Goal: Transaction & Acquisition: Purchase product/service

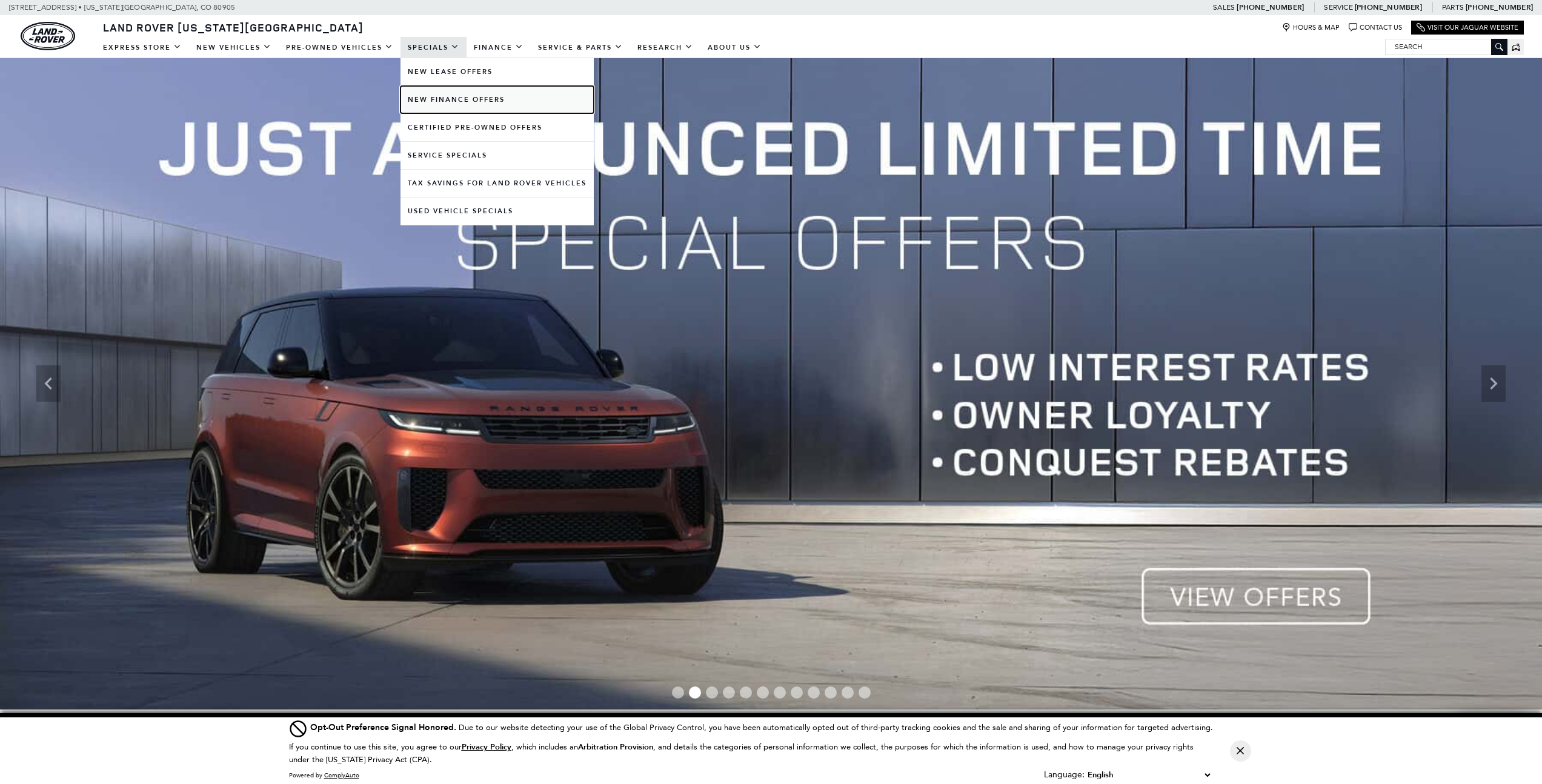
click at [445, 97] on link "New Finance Offers" at bounding box center [497, 99] width 193 height 27
click at [445, 98] on link "New Finance Offers" at bounding box center [497, 99] width 193 height 27
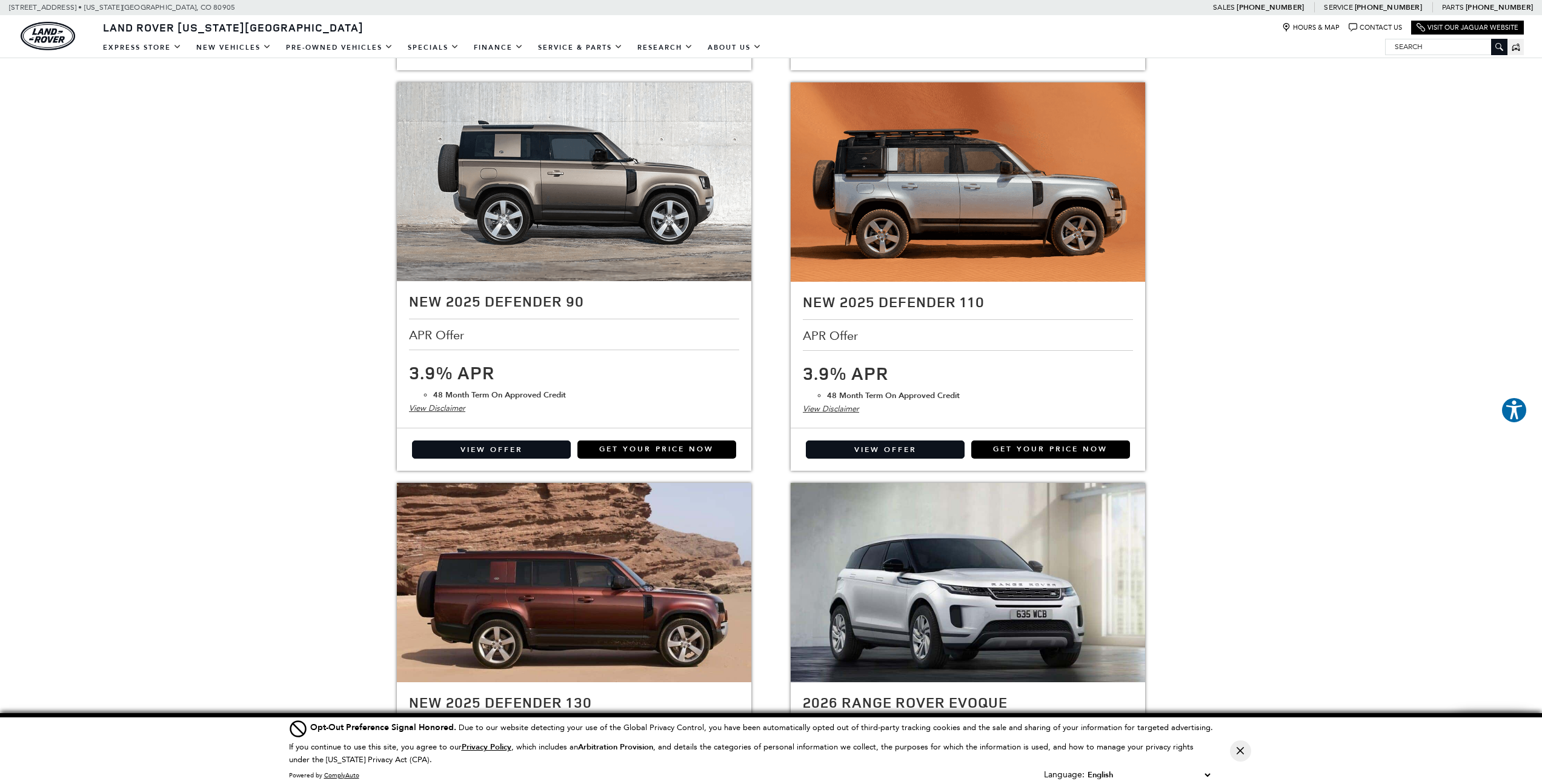
scroll to position [771, 0]
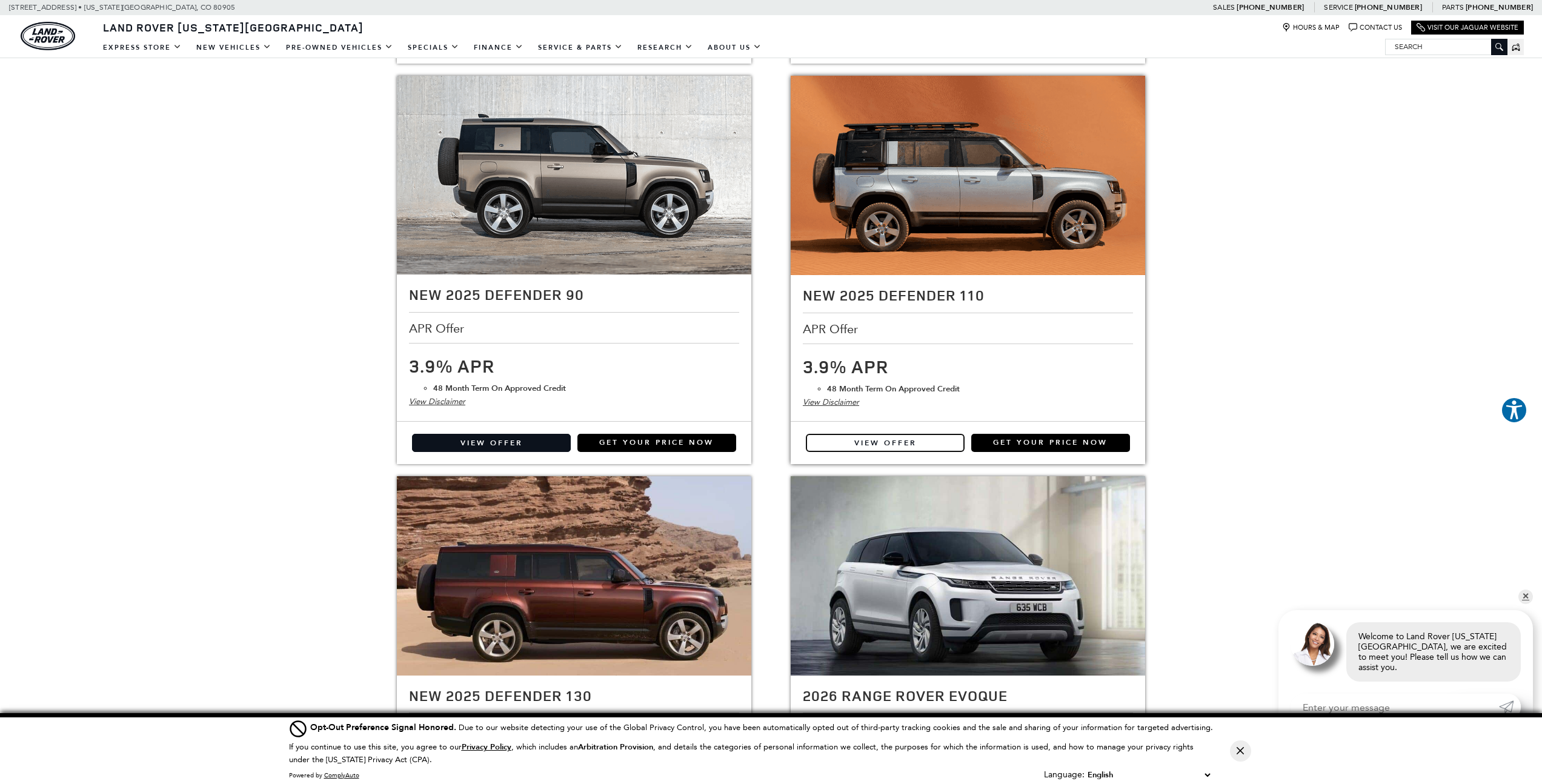
click at [903, 445] on link "View Offer" at bounding box center [885, 442] width 159 height 18
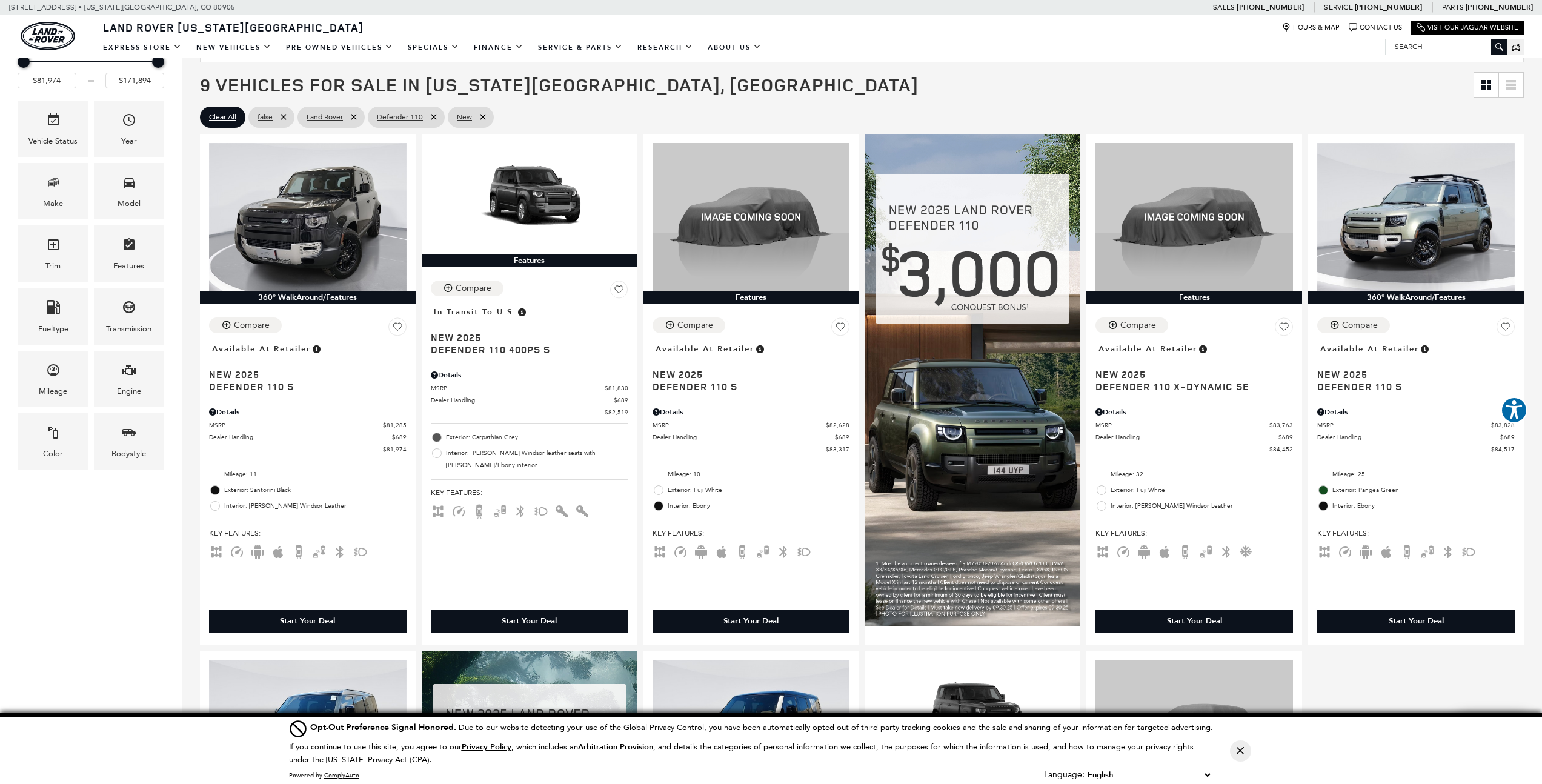
scroll to position [280, 0]
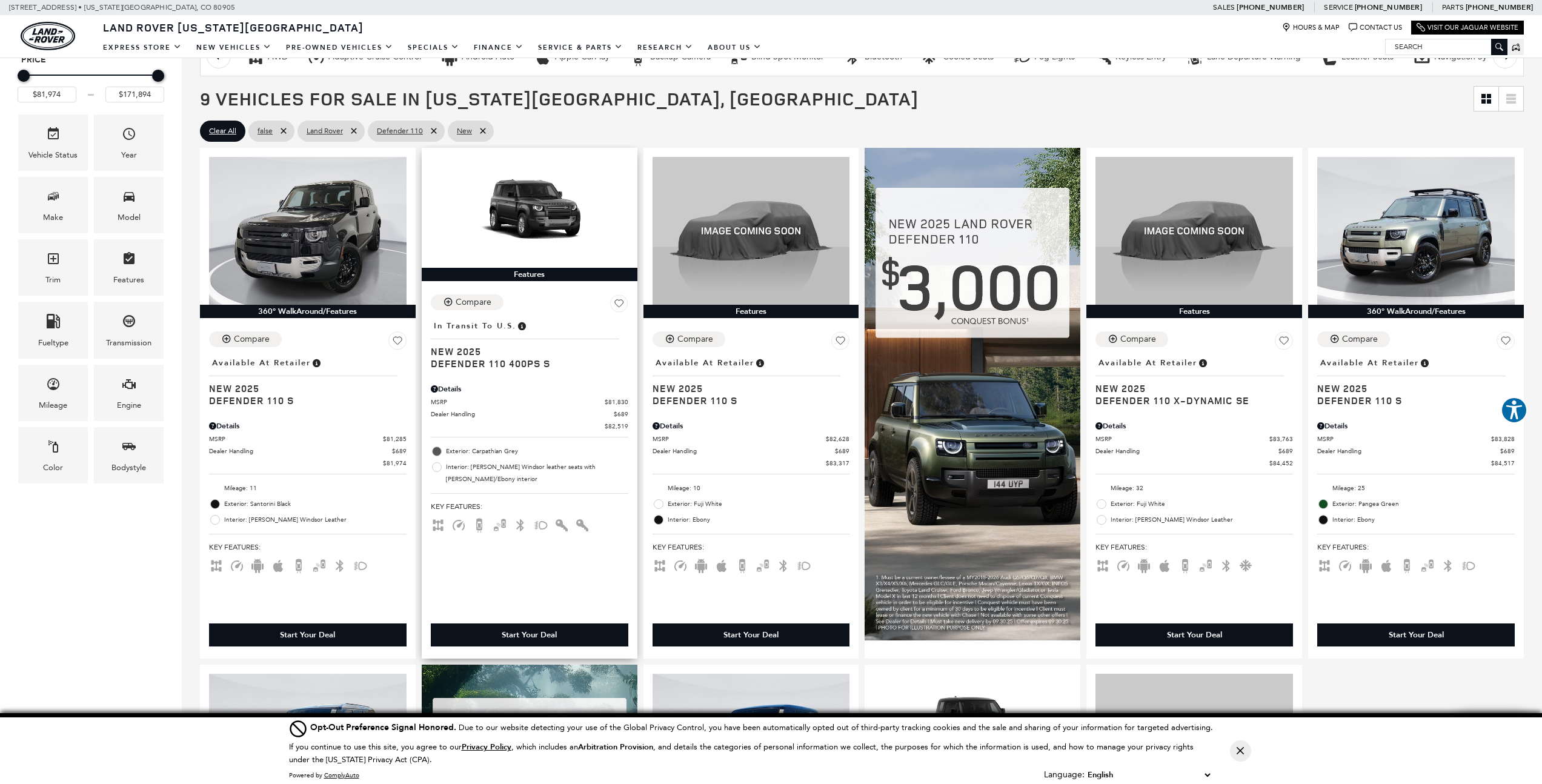
click at [528, 640] on div "Start Your Deal" at bounding box center [529, 635] width 55 height 11
